Goal: Task Accomplishment & Management: Use online tool/utility

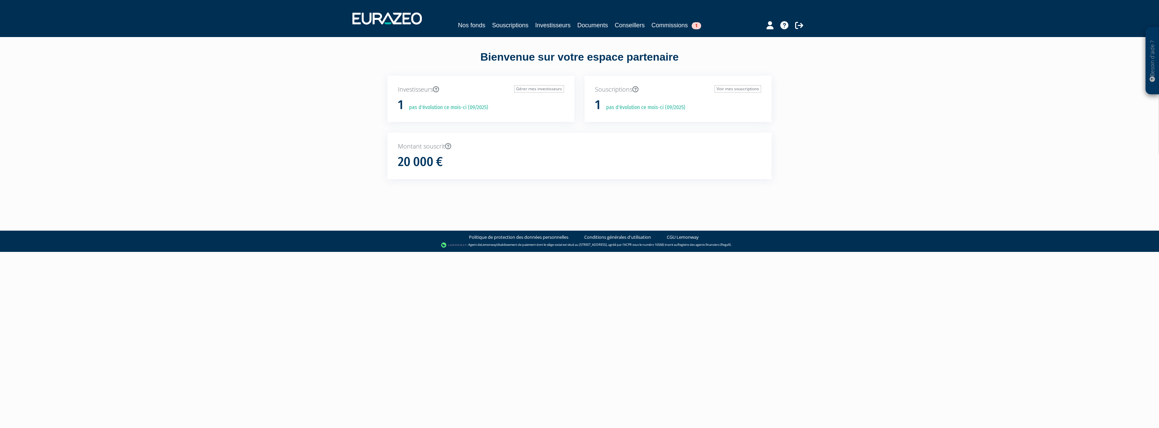
click at [663, 31] on nav "Nos fonds Souscriptions Investisseurs Documents Conseillers Commissions 1" at bounding box center [579, 18] width 1159 height 37
click at [665, 27] on link "Commissions 1" at bounding box center [677, 25] width 50 height 9
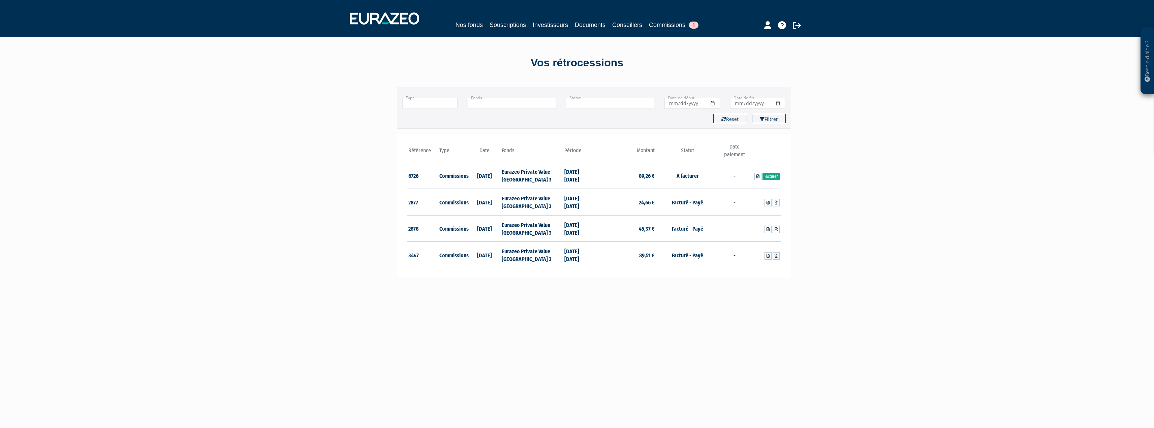
click at [770, 176] on link "Facturer" at bounding box center [771, 176] width 17 height 7
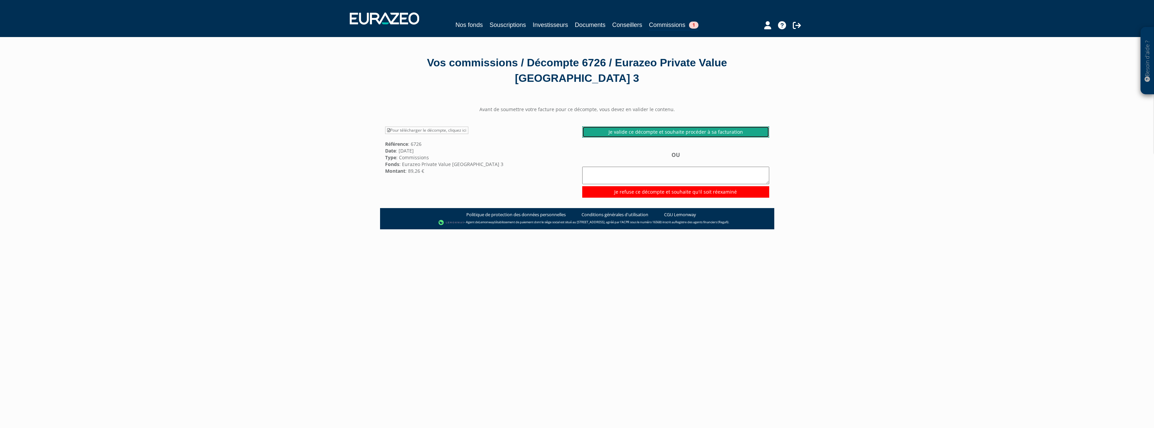
click at [665, 133] on link "Je valide ce décompte et souhaite procéder à sa facturation" at bounding box center [675, 131] width 187 height 11
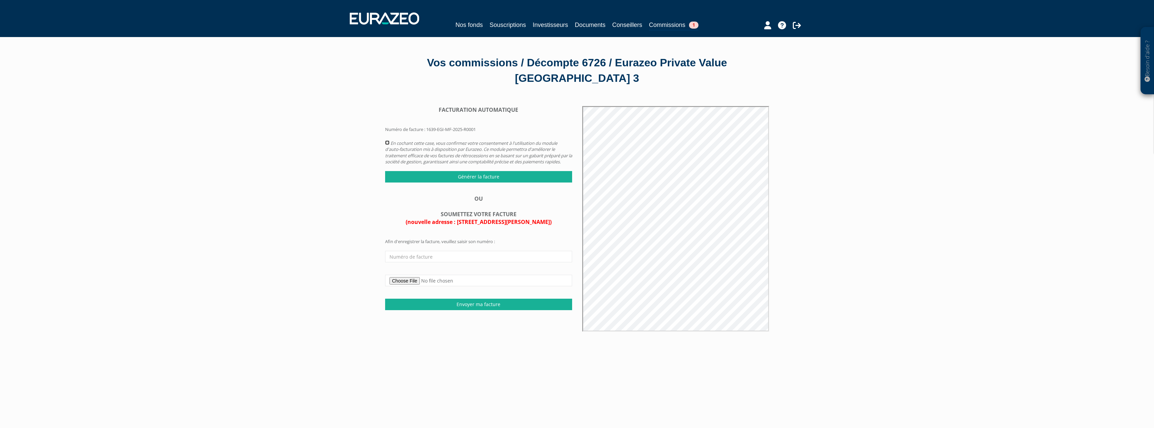
click at [387, 141] on input "checkbox" at bounding box center [387, 143] width 4 height 4
checkbox input "true"
click at [443, 183] on input "Générer la facture" at bounding box center [478, 176] width 187 height 11
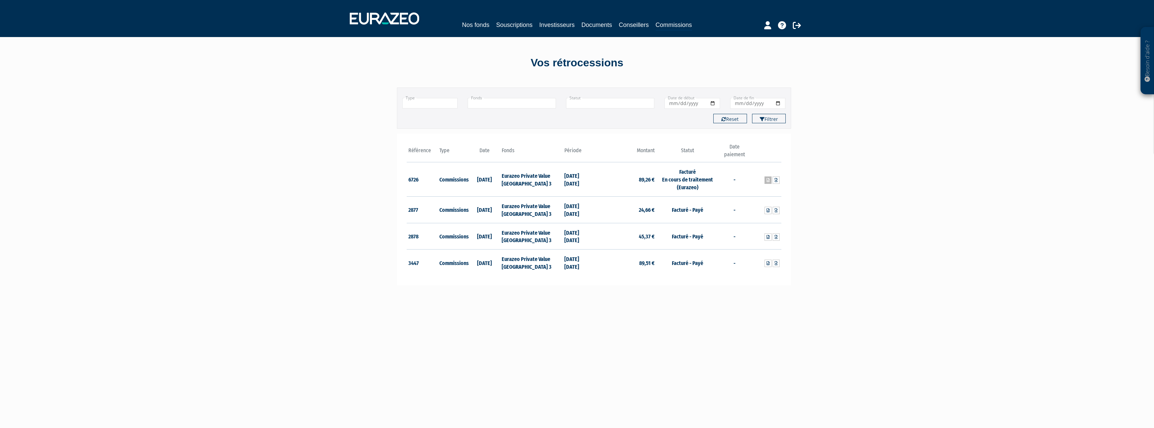
click at [768, 181] on icon at bounding box center [768, 180] width 3 height 4
click at [776, 178] on icon at bounding box center [776, 180] width 3 height 4
